Goal: Find specific page/section: Find specific page/section

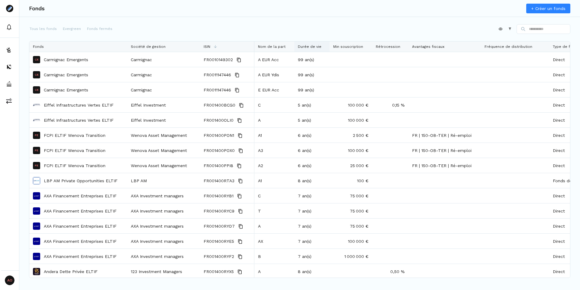
click at [324, 47] on div "Durée de vie" at bounding box center [312, 46] width 28 height 10
click at [242, 25] on div "Appliquer Constructeur" at bounding box center [300, 30] width 542 height 12
click at [281, 28] on div "Appliquer Constructeur" at bounding box center [300, 30] width 542 height 12
click at [416, 25] on div "Appliquer Constructeur" at bounding box center [300, 30] width 542 height 12
click at [288, 33] on div "Appliquer Constructeur" at bounding box center [300, 30] width 542 height 12
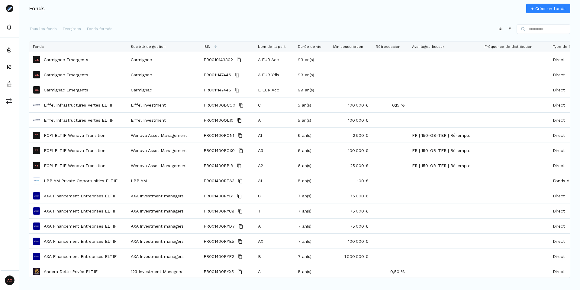
click at [256, 40] on div "Appliquer Constructeur Appuyez sur ENTER pour [GEOGRAPHIC_DATA]. Appuyez sur AL…" at bounding box center [300, 142] width 542 height 236
click at [245, 32] on div "Appliquer Constructeur" at bounding box center [300, 30] width 542 height 12
click at [232, 34] on div "Appliquer Constructeur" at bounding box center [300, 30] width 542 height 12
click at [225, 33] on div "Appliquer Constructeur" at bounding box center [300, 30] width 542 height 12
click at [299, 29] on div "Appliquer Constructeur" at bounding box center [300, 30] width 542 height 12
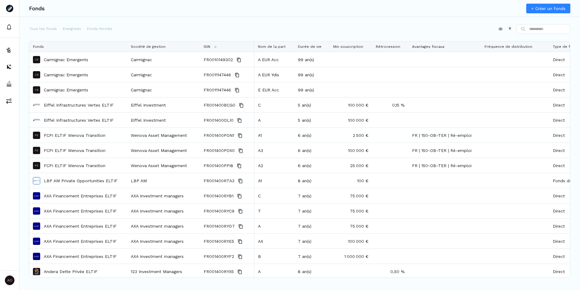
click at [299, 29] on div "Appliquer Constructeur" at bounding box center [300, 30] width 542 height 12
click at [313, 31] on div "Appliquer Constructeur" at bounding box center [300, 30] width 542 height 12
click at [298, 29] on div "Appliquer Constructeur" at bounding box center [300, 30] width 542 height 12
